Goal: Information Seeking & Learning: Learn about a topic

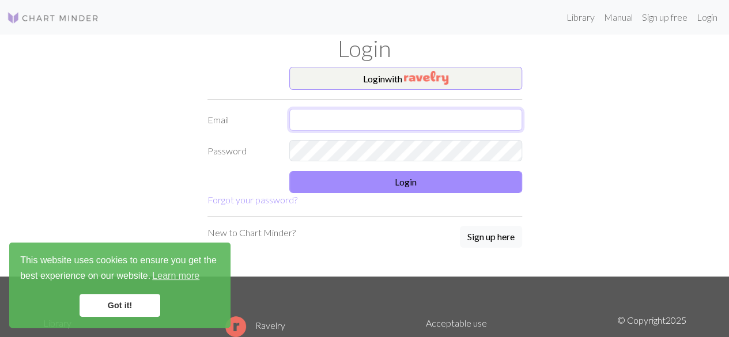
click at [397, 120] on input "text" at bounding box center [405, 120] width 233 height 22
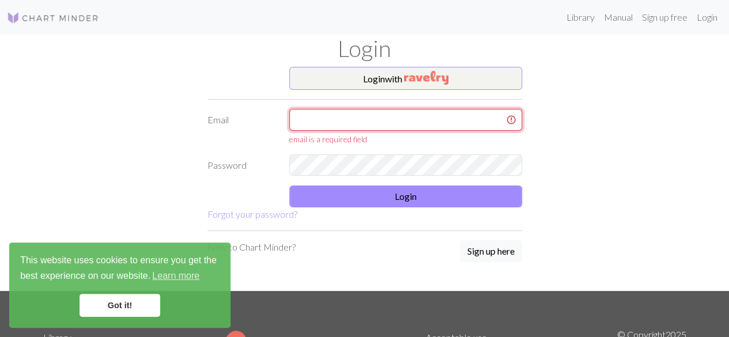
type input "[EMAIL_ADDRESS][DOMAIN_NAME]"
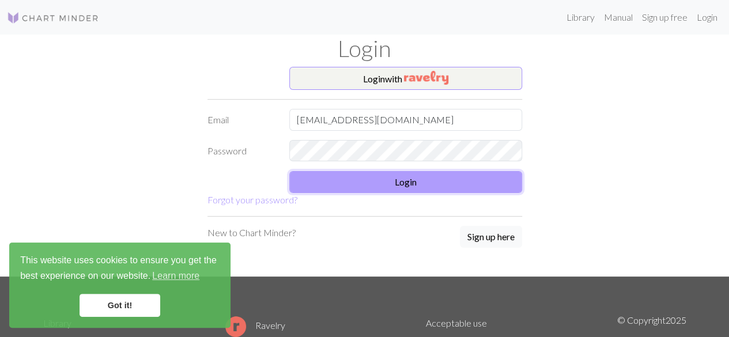
click at [363, 175] on button "Login" at bounding box center [405, 182] width 233 height 22
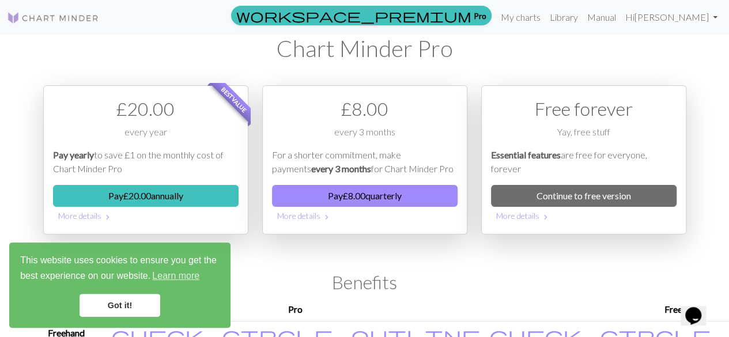
click at [122, 297] on link "Got it!" at bounding box center [119, 305] width 81 height 23
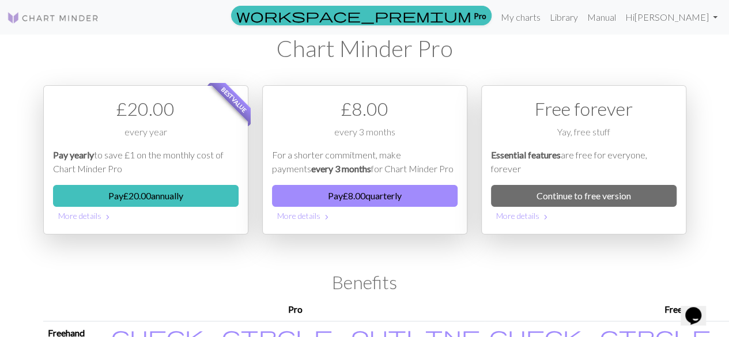
click at [62, 17] on img at bounding box center [53, 18] width 92 height 14
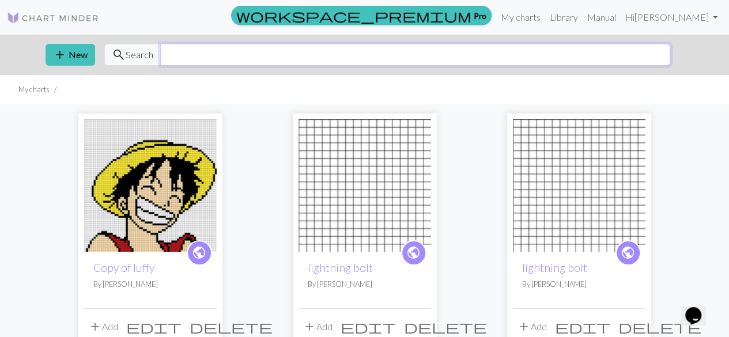
click at [613, 55] on input "text" at bounding box center [415, 55] width 510 height 22
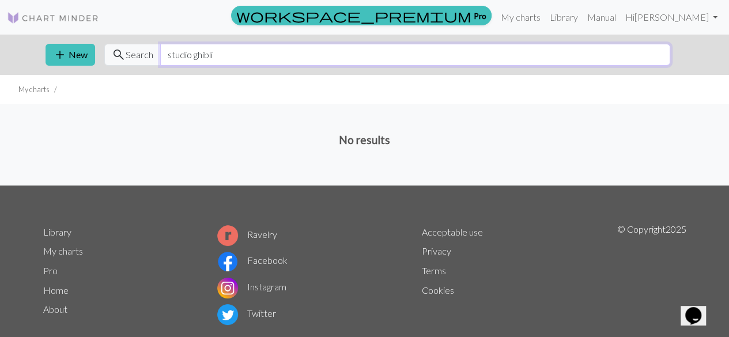
click at [214, 58] on input "studio ghibli" at bounding box center [415, 55] width 510 height 22
click at [207, 56] on input "studio ghibli" at bounding box center [415, 55] width 510 height 22
type input "studio Ghibli"
click at [286, 55] on input "studio Ghibli" at bounding box center [415, 55] width 510 height 22
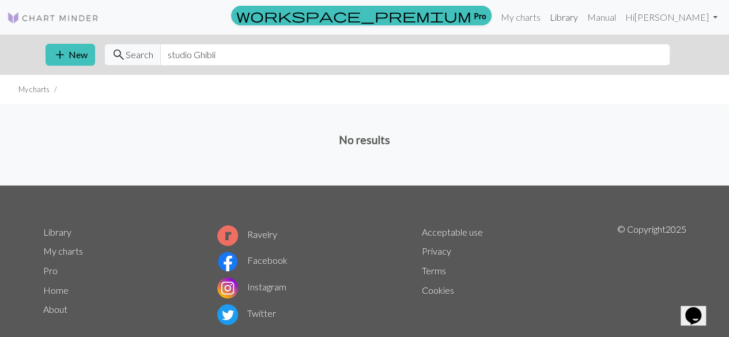
click at [582, 9] on link "Library" at bounding box center [563, 17] width 37 height 23
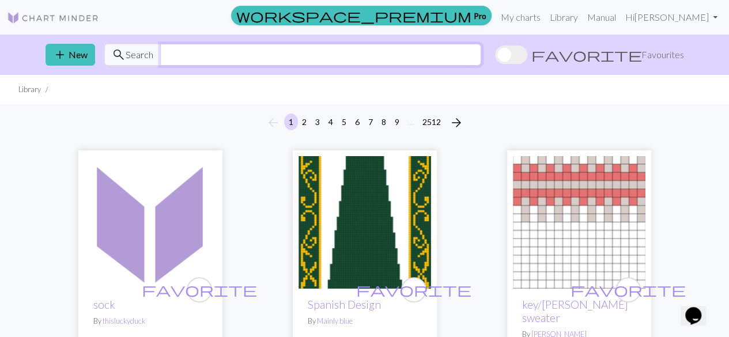
click at [481, 49] on input "text" at bounding box center [320, 55] width 321 height 22
click at [205, 58] on input "studio ghibli" at bounding box center [320, 55] width 321 height 22
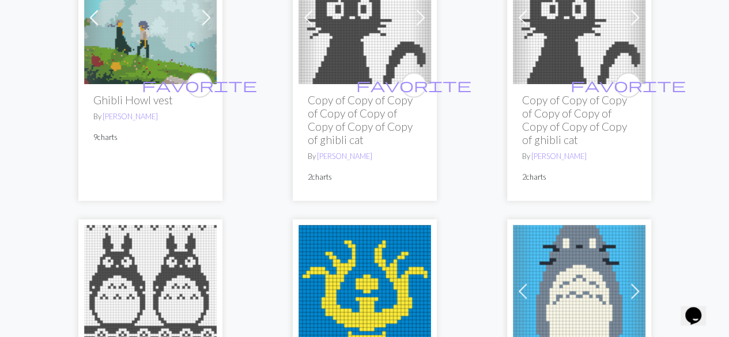
scroll to position [1365, 0]
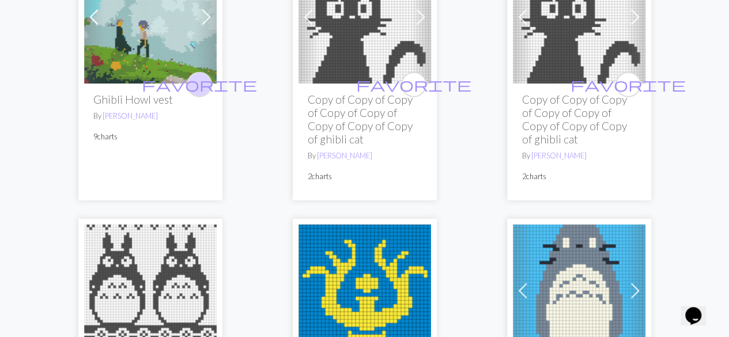
click at [200, 84] on span "favorite" at bounding box center [199, 84] width 115 height 18
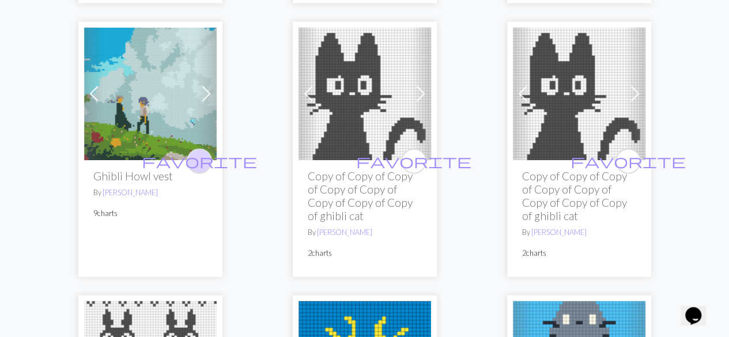
scroll to position [1285, 0]
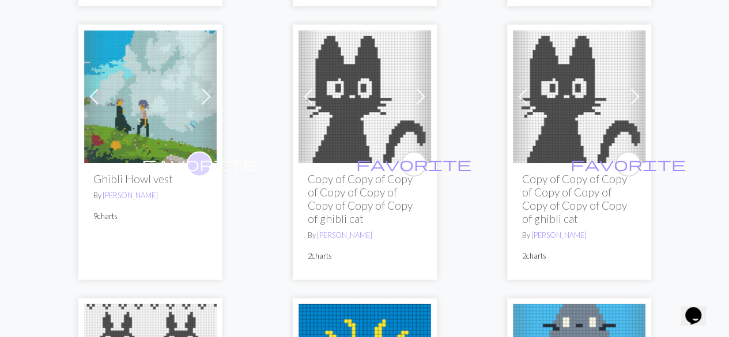
click at [199, 157] on span "favorite" at bounding box center [199, 164] width 115 height 18
click at [196, 154] on icon "favorite" at bounding box center [199, 164] width 115 height 23
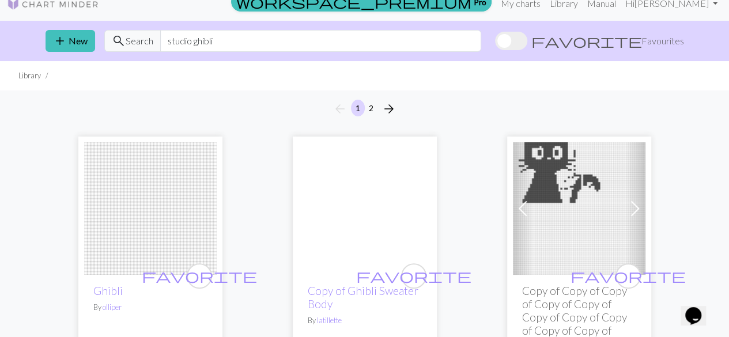
scroll to position [0, 0]
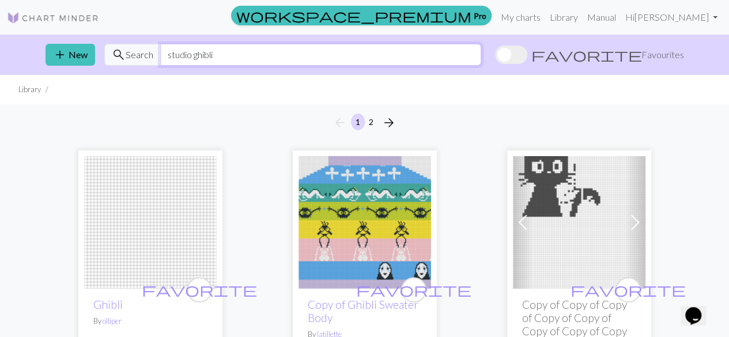
click at [481, 64] on input "studio ghibli" at bounding box center [320, 55] width 321 height 22
type input "s"
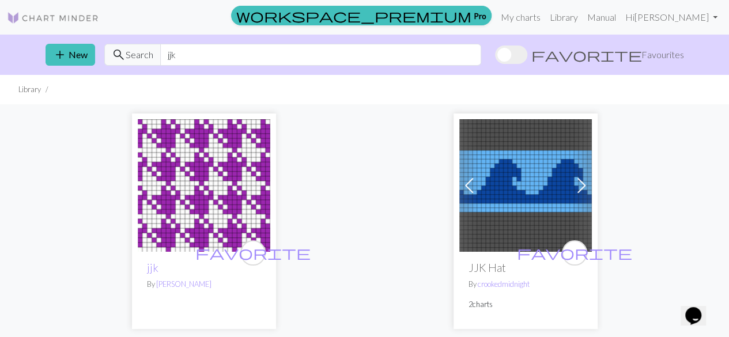
click at [547, 40] on div "add New search Search jjk favorite Favourites" at bounding box center [364, 55] width 657 height 40
click at [481, 46] on input "jjk" at bounding box center [320, 55] width 321 height 22
type input "j"
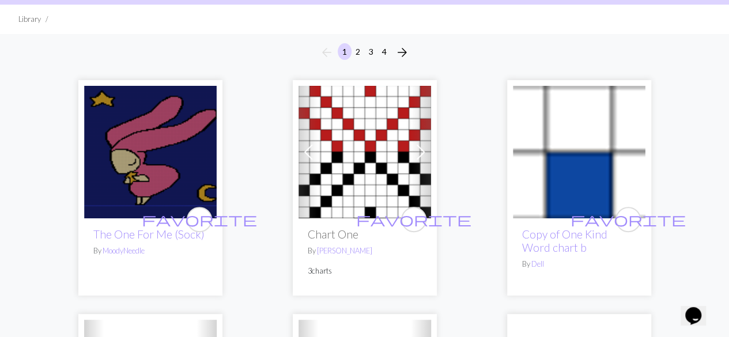
scroll to position [48, 0]
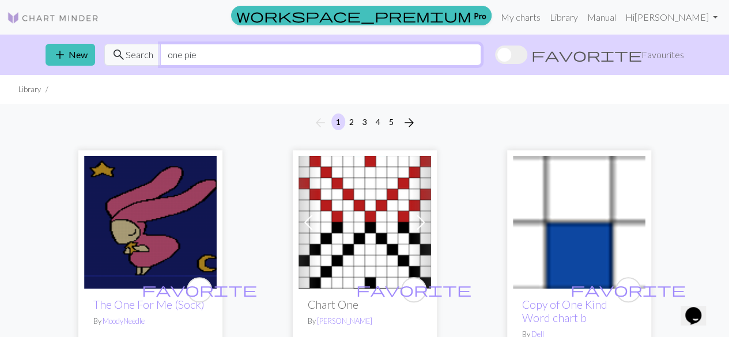
click at [260, 55] on input "one pie" at bounding box center [320, 55] width 321 height 22
type input "one piece"
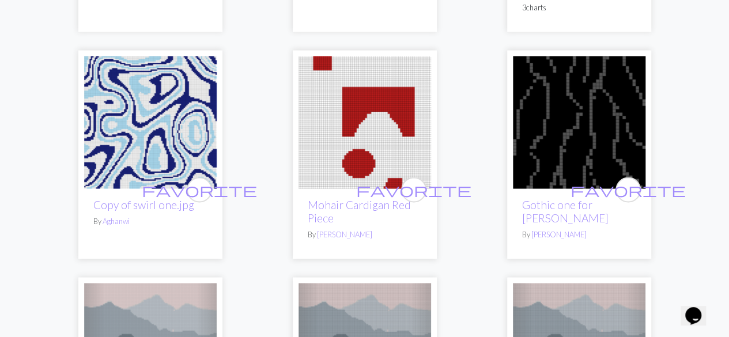
scroll to position [3107, 0]
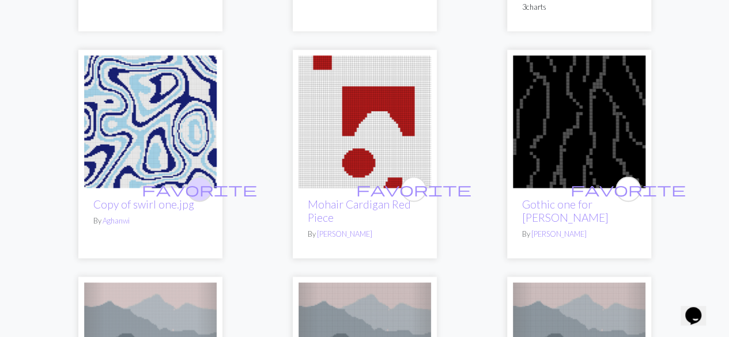
click at [199, 180] on span "favorite" at bounding box center [199, 189] width 115 height 18
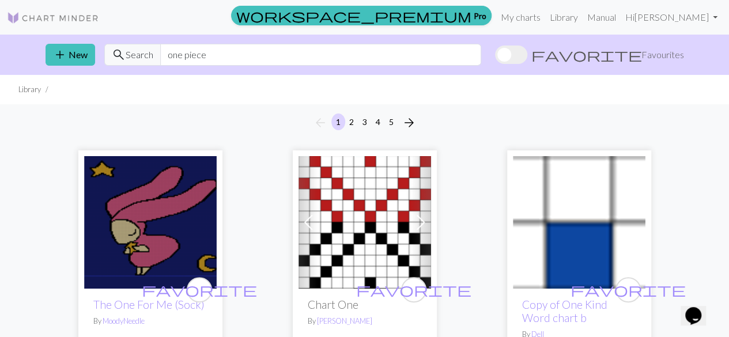
scroll to position [1, 0]
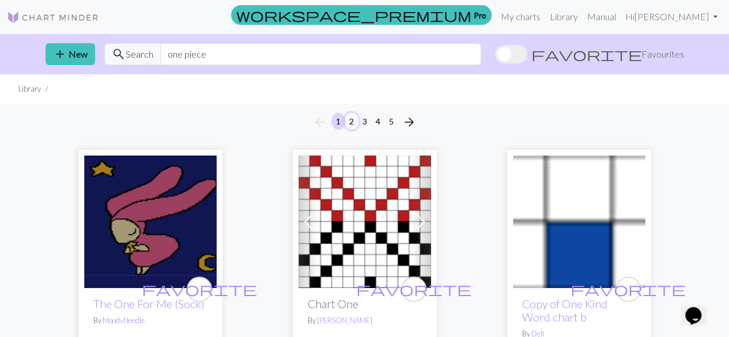
click at [354, 122] on button "2" at bounding box center [351, 121] width 14 height 17
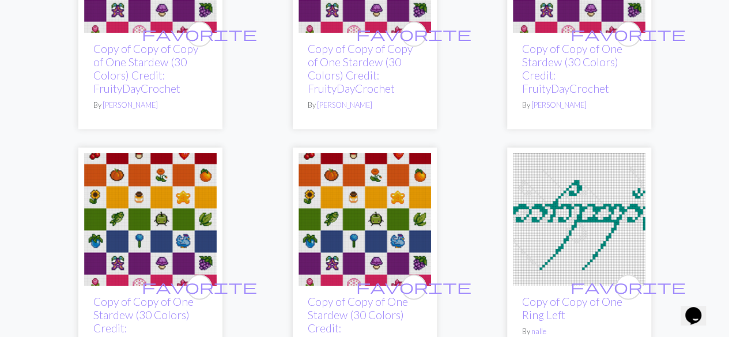
scroll to position [570, 0]
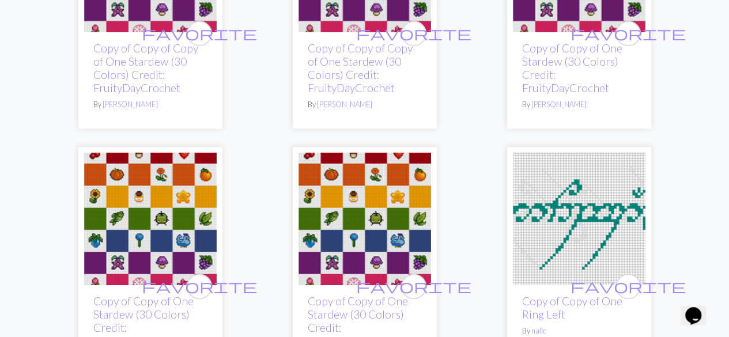
drag, startPoint x: 359, startPoint y: 150, endPoint x: 332, endPoint y: 263, distance: 116.8
click at [361, 153] on div "favorite Copy of Copy of One Stardew (30 Colors) Credit: FruityDayCrochet By [P…" at bounding box center [365, 264] width 144 height 234
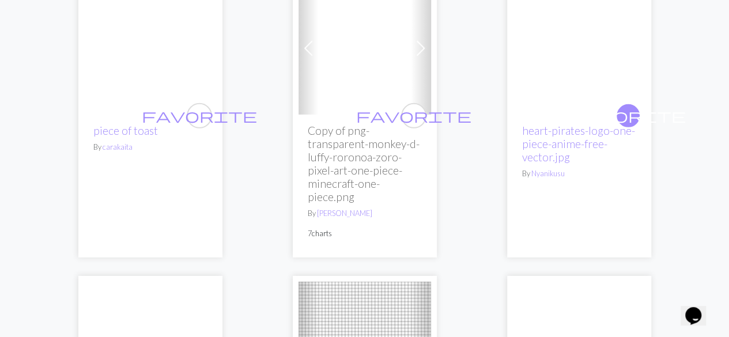
scroll to position [3738, 0]
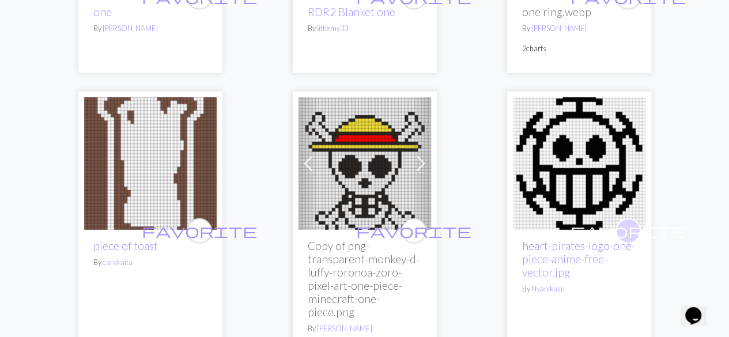
click at [627, 222] on span "favorite" at bounding box center [627, 231] width 115 height 18
click at [623, 222] on span "favorite" at bounding box center [627, 231] width 115 height 18
click at [586, 230] on div "favorite heart-pirates-logo-one-piece-anime-free-vector.jpg By Nyanikusu" at bounding box center [579, 301] width 132 height 143
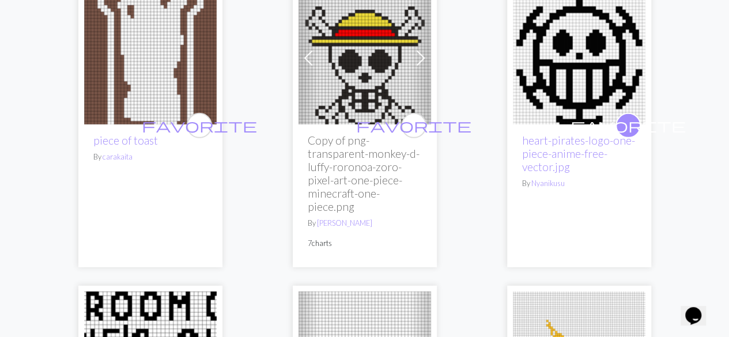
scroll to position [3911, 0]
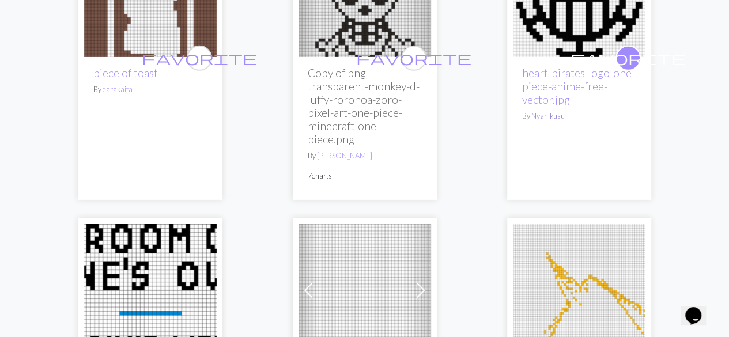
click at [545, 111] on link "Nyanikusu" at bounding box center [547, 115] width 33 height 9
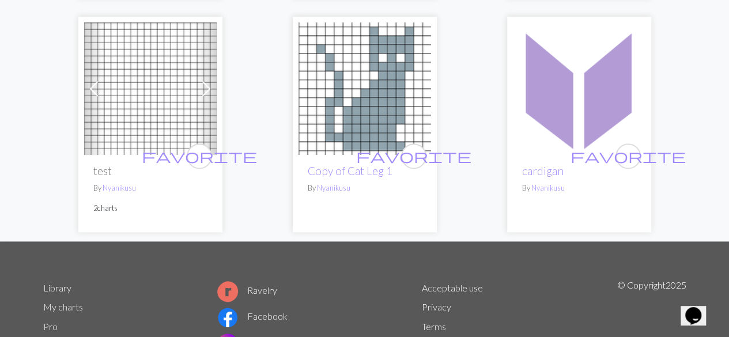
scroll to position [454, 0]
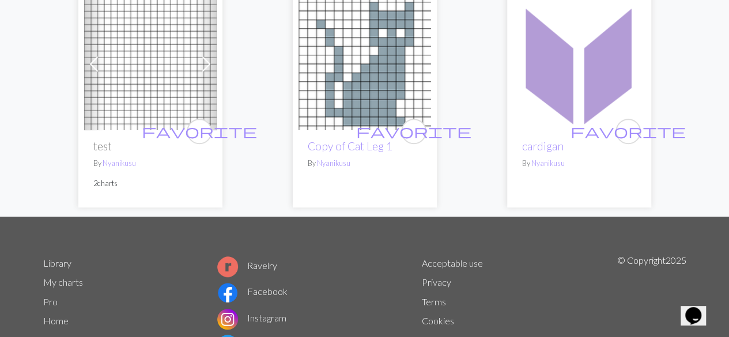
click at [575, 50] on img at bounding box center [579, 64] width 132 height 132
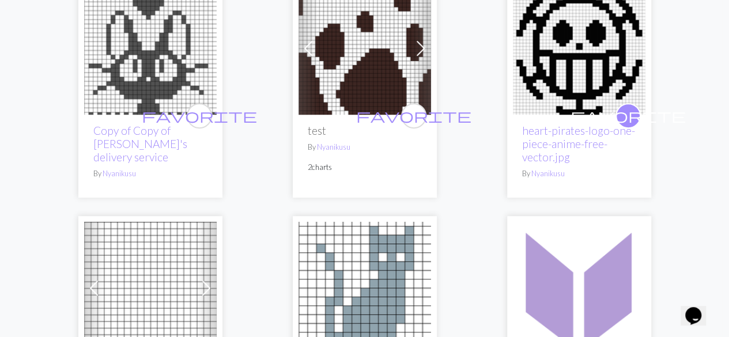
scroll to position [173, 0]
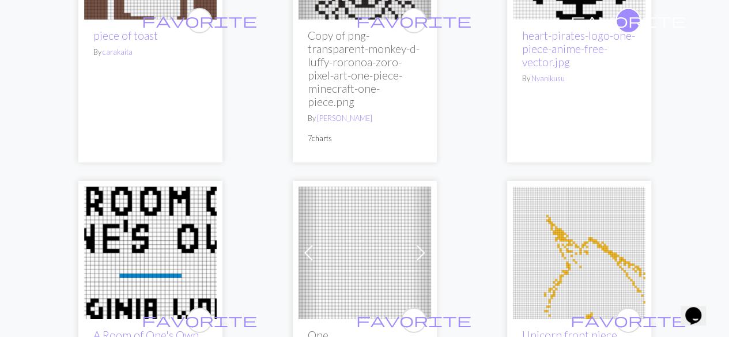
scroll to position [3859, 0]
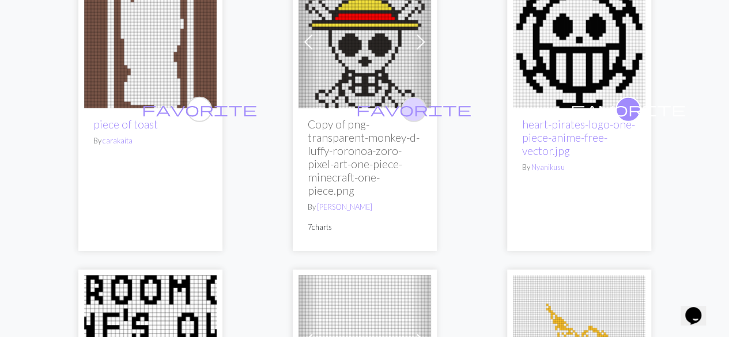
click at [415, 100] on span "favorite" at bounding box center [413, 109] width 115 height 18
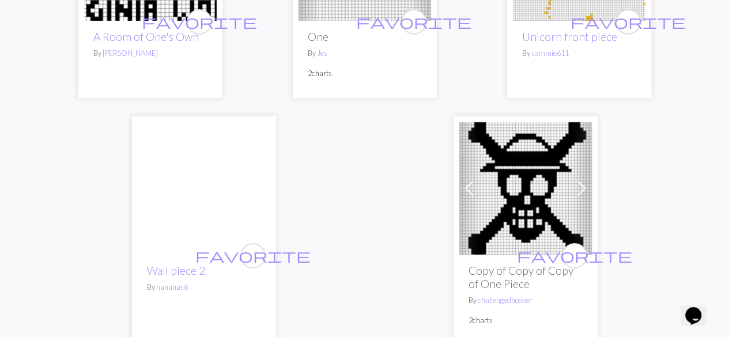
scroll to position [4320, 0]
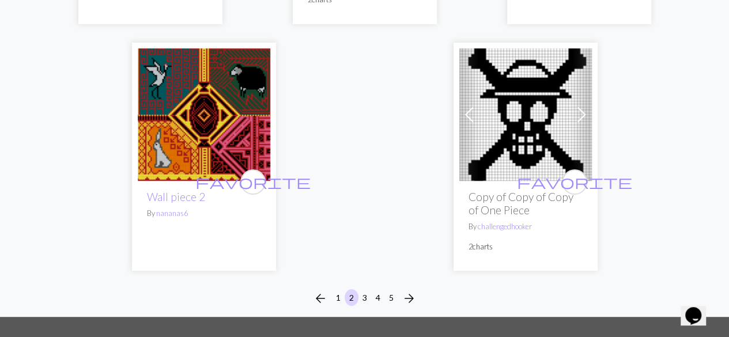
click at [356, 289] on li "2" at bounding box center [351, 298] width 13 height 18
click at [361, 289] on button "3" at bounding box center [365, 297] width 14 height 17
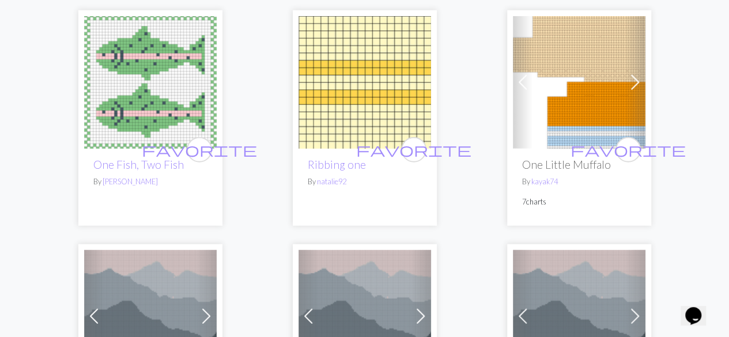
scroll to position [1498, 0]
